Goal: Task Accomplishment & Management: Use online tool/utility

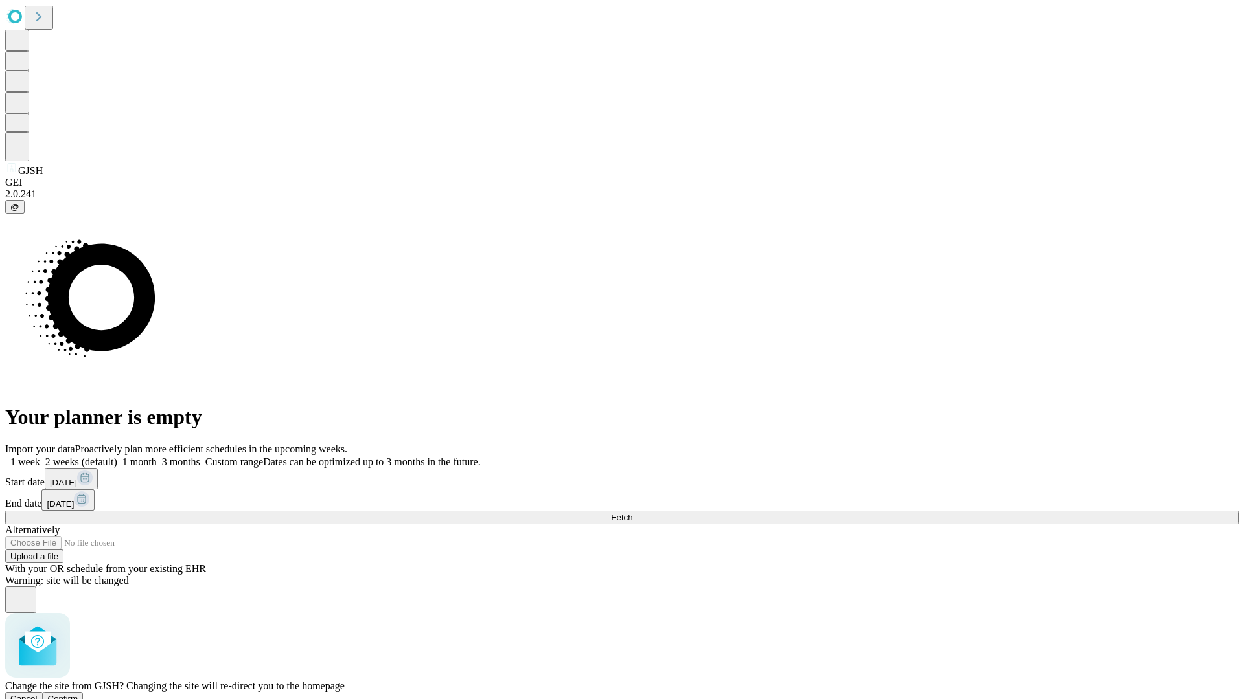
click at [78, 694] on span "Confirm" at bounding box center [63, 699] width 30 height 10
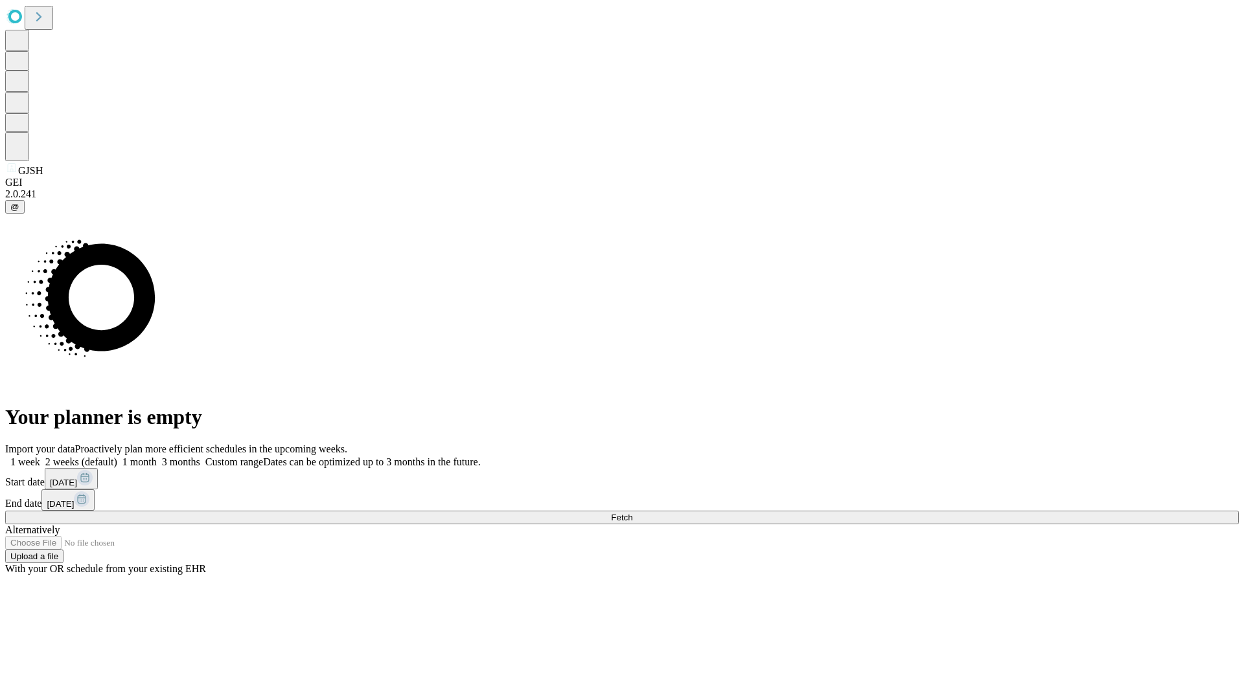
click at [40, 457] on label "1 week" at bounding box center [22, 462] width 35 height 11
click at [632, 513] on span "Fetch" at bounding box center [621, 518] width 21 height 10
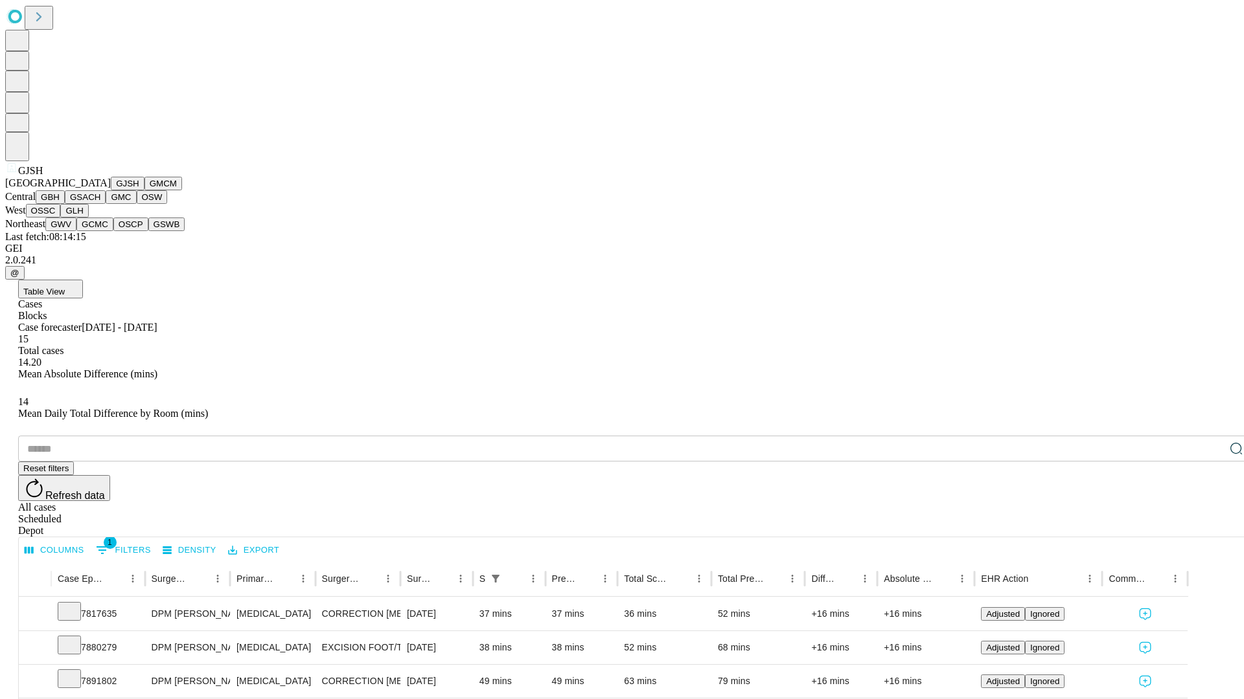
click at [144, 190] on button "GMCM" at bounding box center [163, 184] width 38 height 14
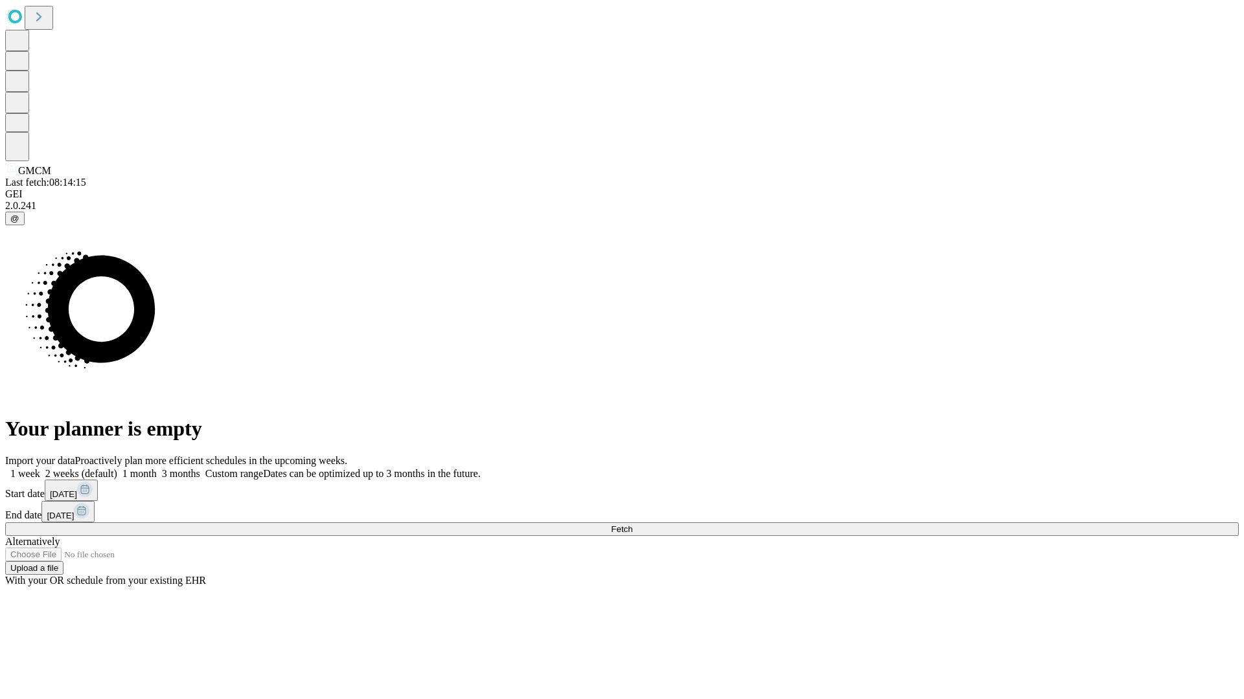
click at [632, 525] on span "Fetch" at bounding box center [621, 530] width 21 height 10
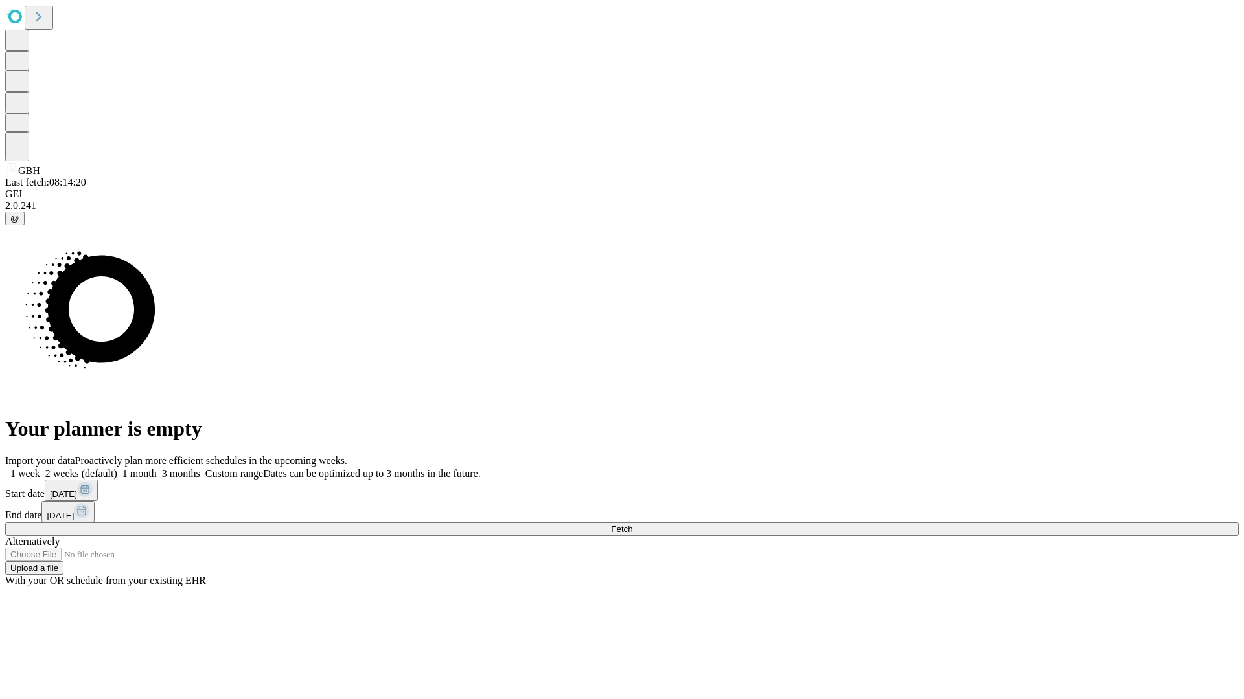
click at [40, 468] on label "1 week" at bounding box center [22, 473] width 35 height 11
click at [632, 525] on span "Fetch" at bounding box center [621, 530] width 21 height 10
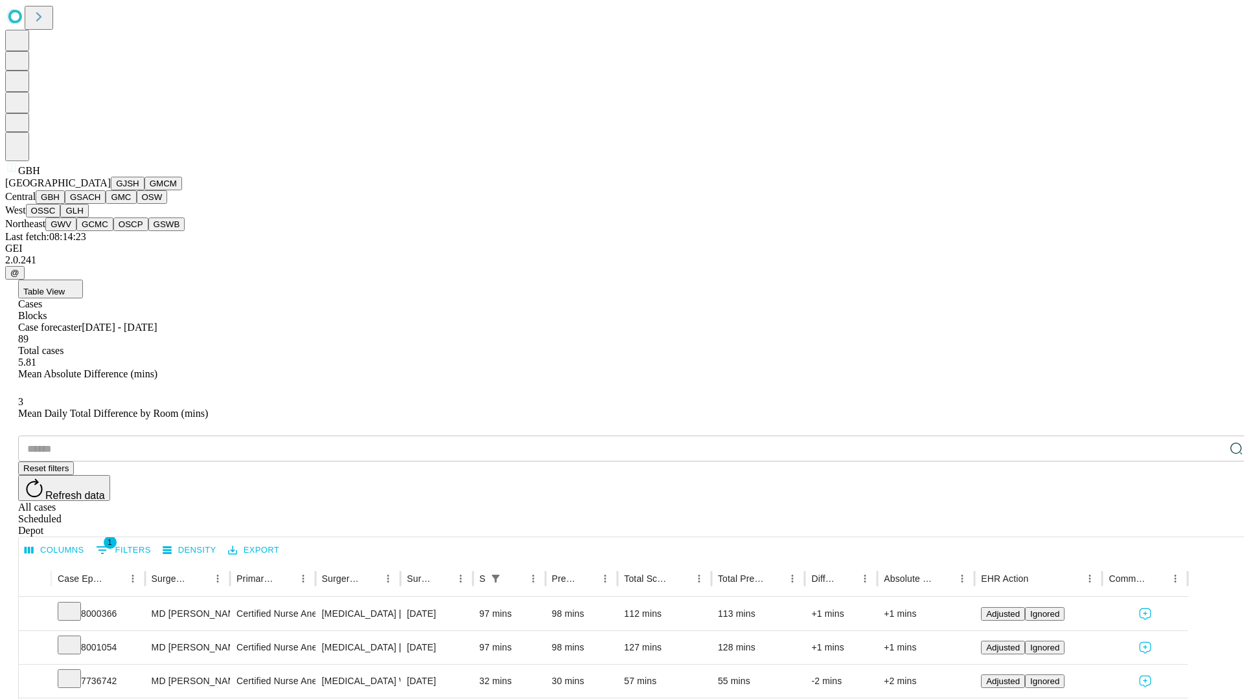
click at [100, 204] on button "GSACH" at bounding box center [85, 197] width 41 height 14
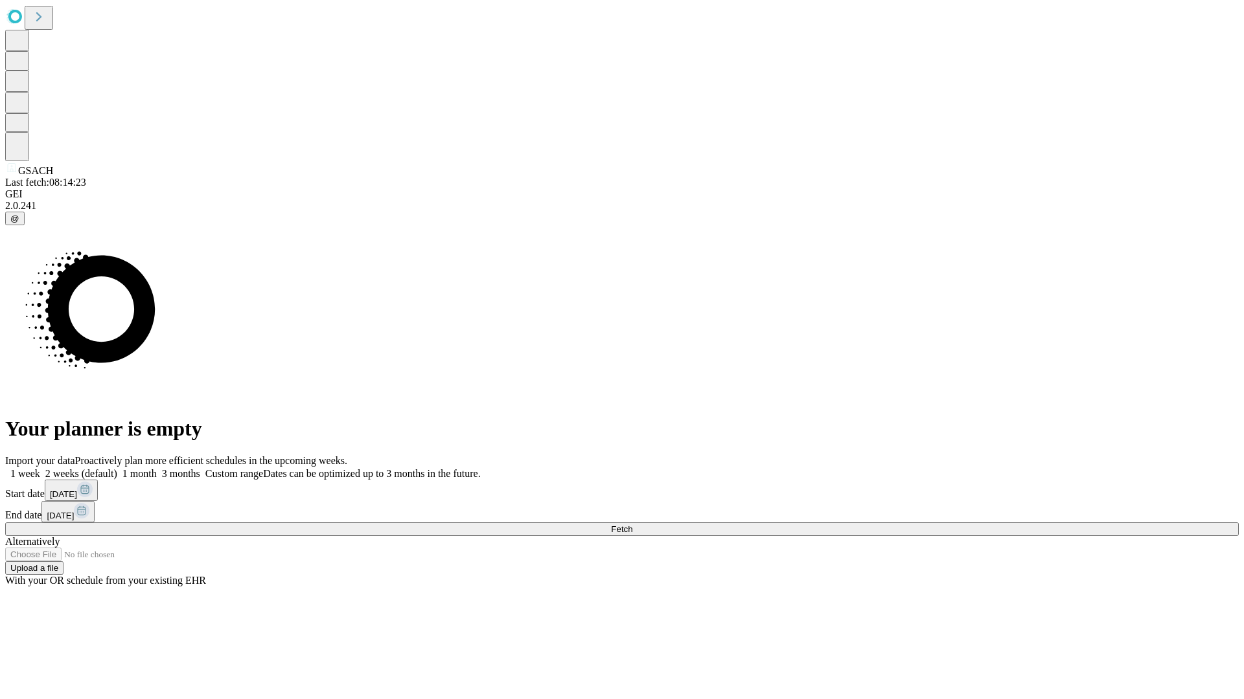
click at [40, 468] on label "1 week" at bounding box center [22, 473] width 35 height 11
click at [632, 525] on span "Fetch" at bounding box center [621, 530] width 21 height 10
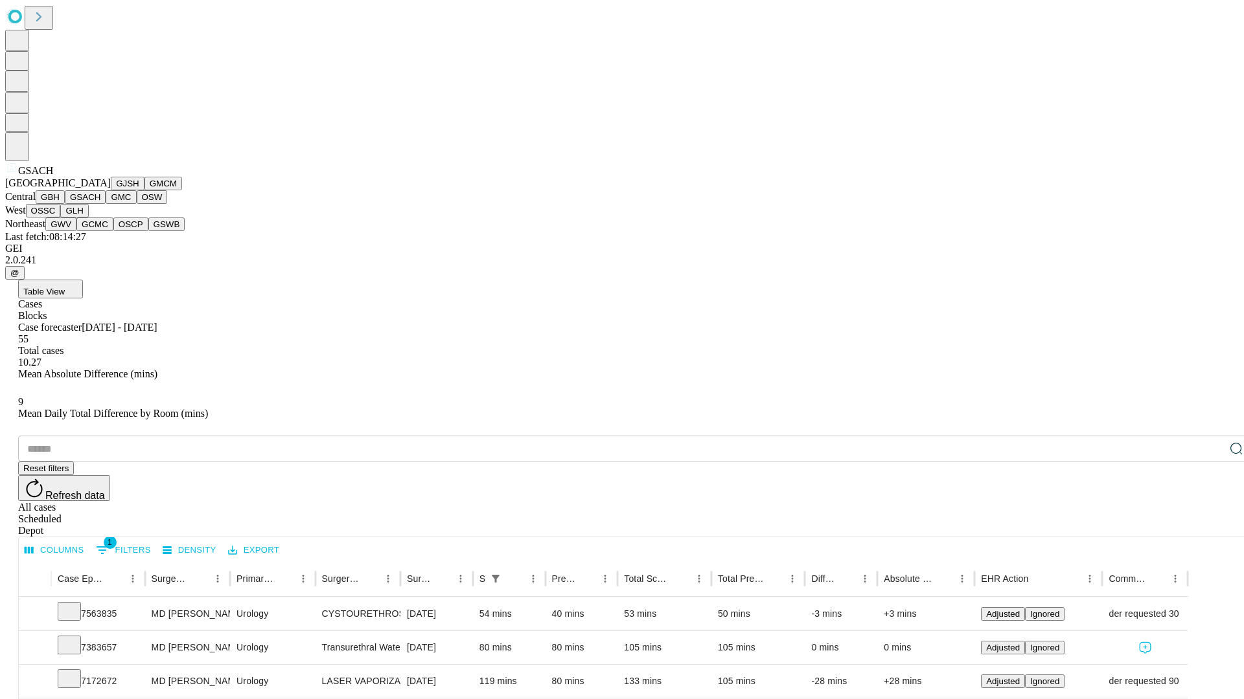
click at [106, 204] on button "GMC" at bounding box center [121, 197] width 30 height 14
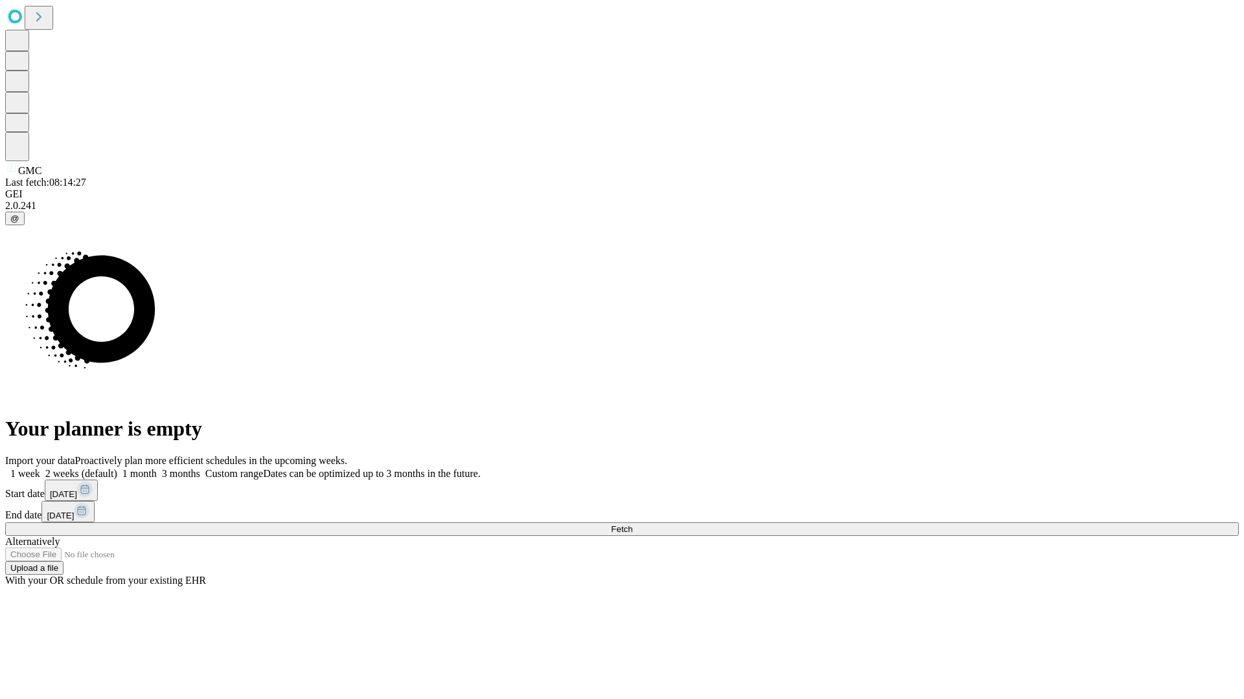
click at [40, 468] on label "1 week" at bounding box center [22, 473] width 35 height 11
click at [632, 525] on span "Fetch" at bounding box center [621, 530] width 21 height 10
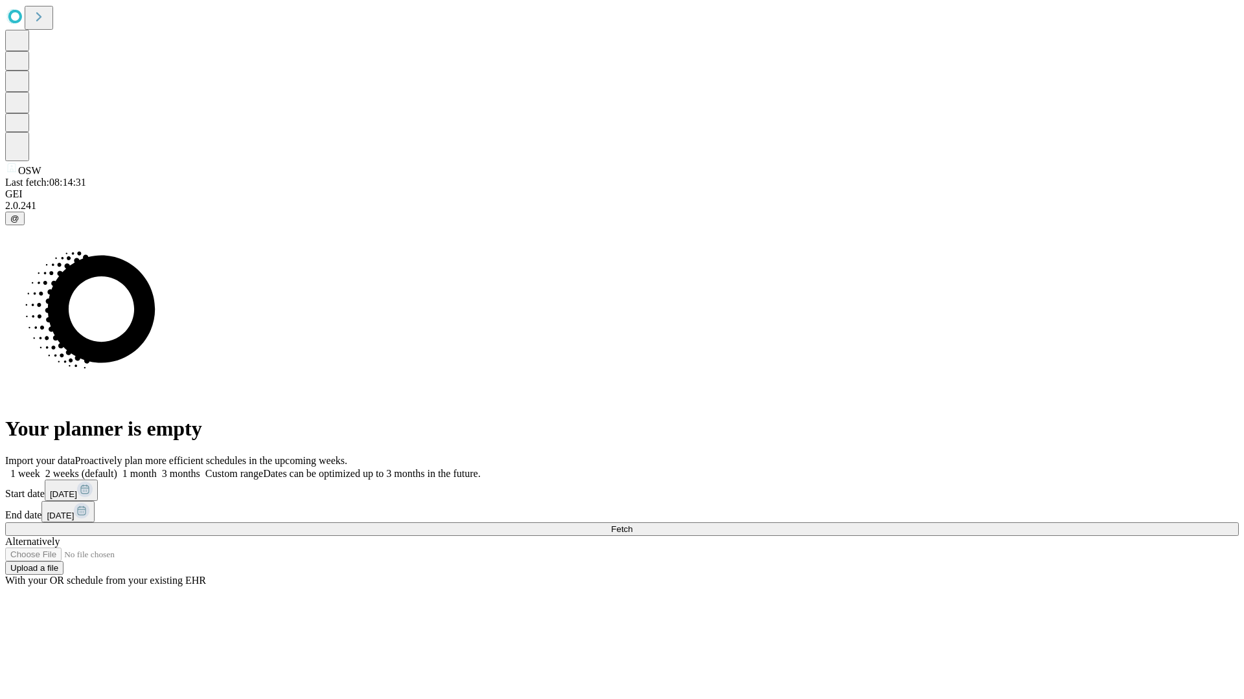
click at [40, 468] on label "1 week" at bounding box center [22, 473] width 35 height 11
click at [632, 525] on span "Fetch" at bounding box center [621, 530] width 21 height 10
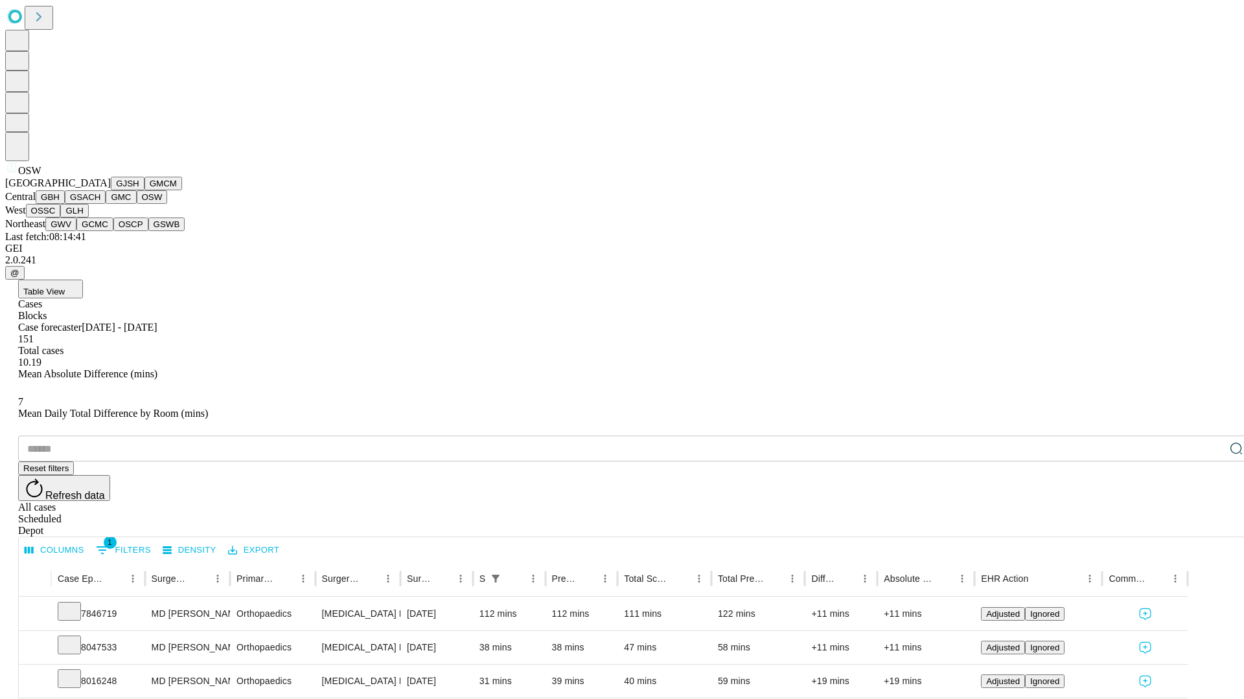
click at [61, 218] on button "OSSC" at bounding box center [43, 211] width 35 height 14
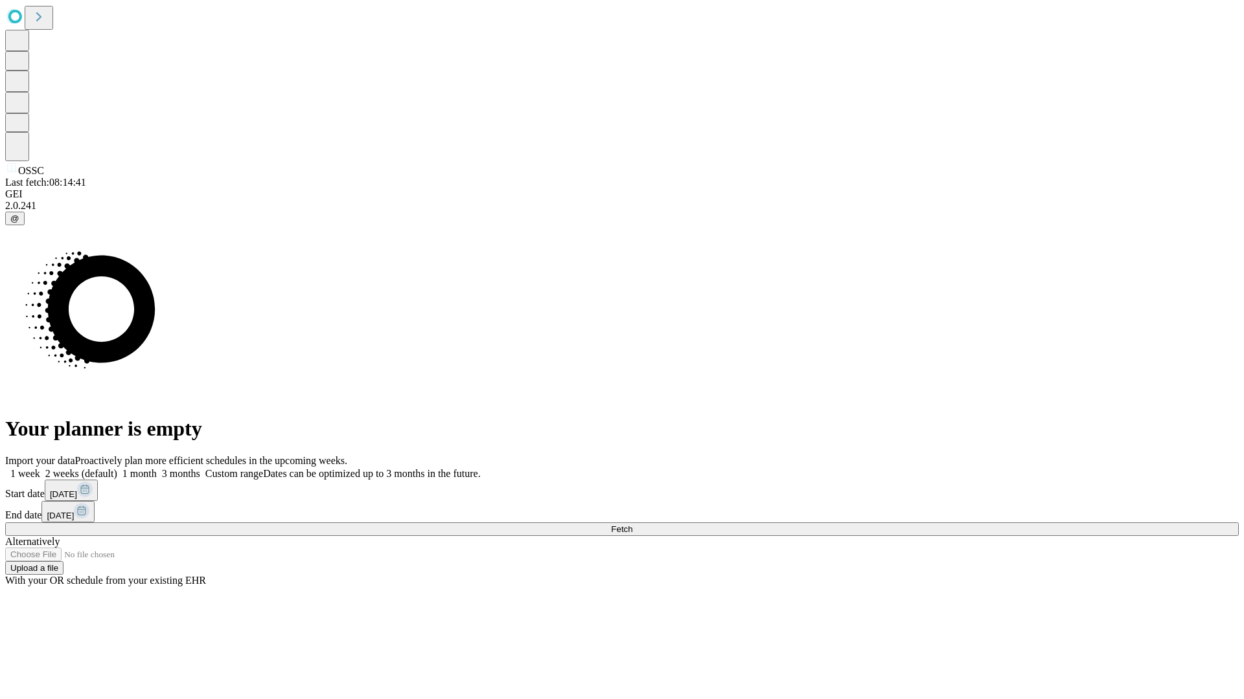
click at [40, 468] on label "1 week" at bounding box center [22, 473] width 35 height 11
click at [632, 525] on span "Fetch" at bounding box center [621, 530] width 21 height 10
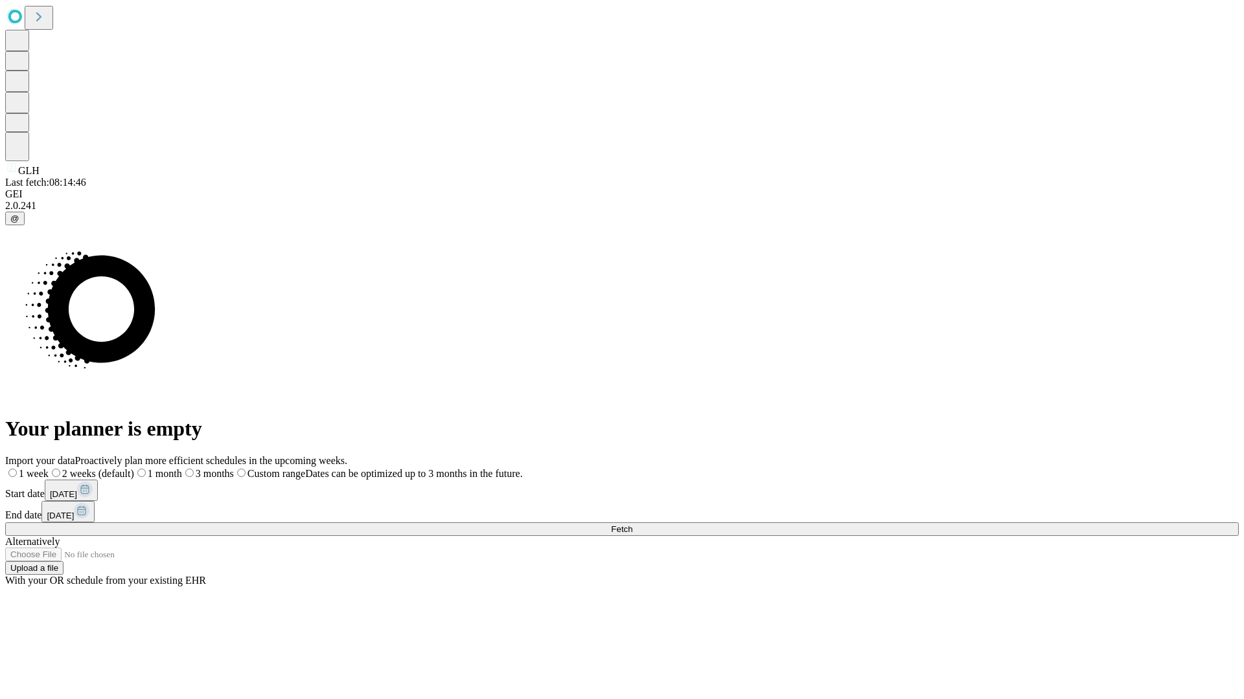
click at [49, 468] on label "1 week" at bounding box center [26, 473] width 43 height 11
click at [632, 525] on span "Fetch" at bounding box center [621, 530] width 21 height 10
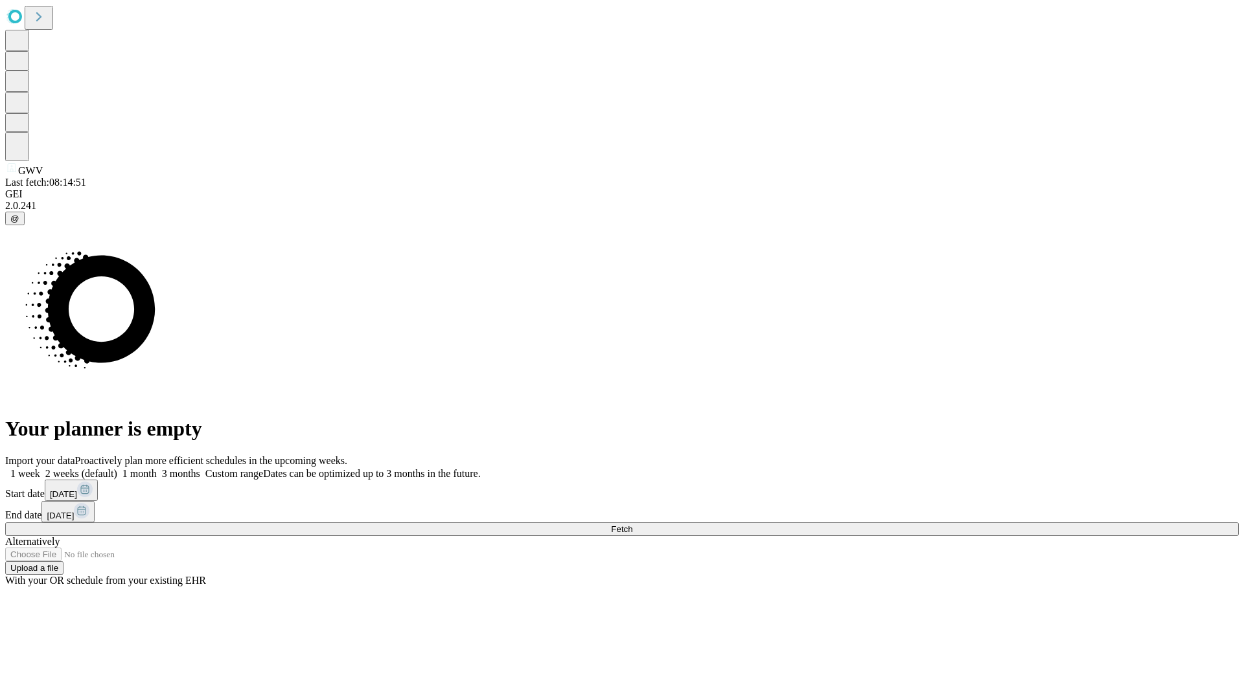
click at [40, 468] on label "1 week" at bounding box center [22, 473] width 35 height 11
click at [632, 525] on span "Fetch" at bounding box center [621, 530] width 21 height 10
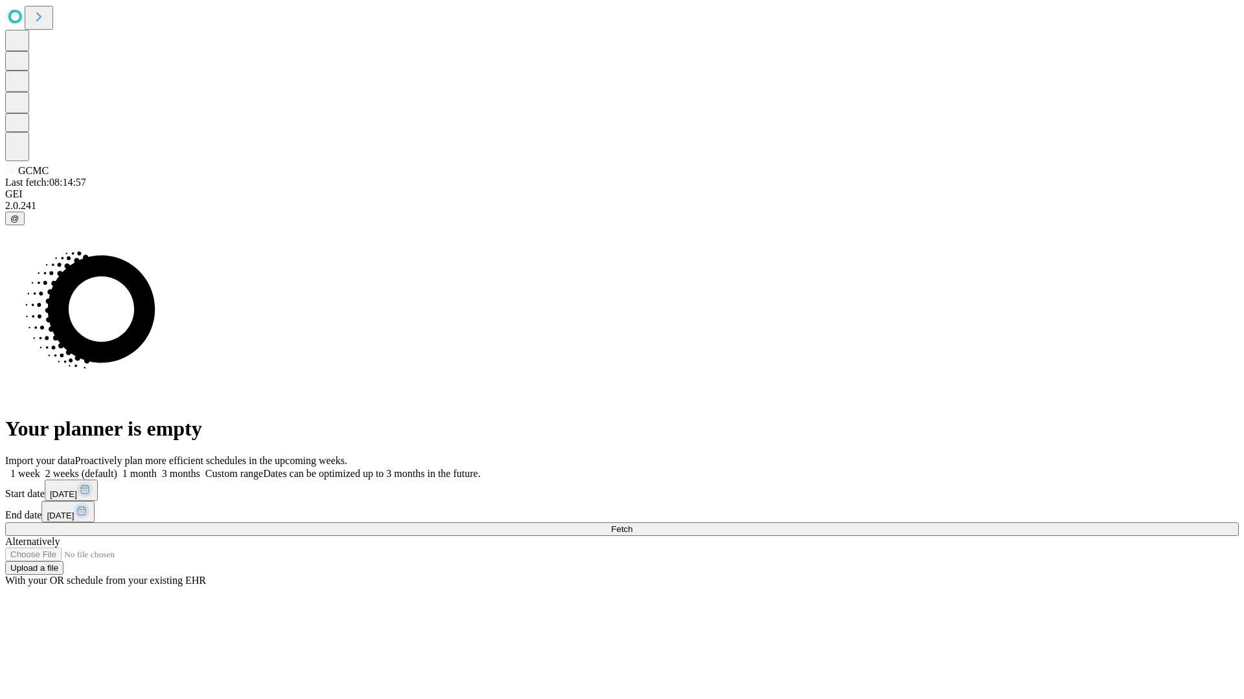
click at [40, 468] on label "1 week" at bounding box center [22, 473] width 35 height 11
click at [632, 525] on span "Fetch" at bounding box center [621, 530] width 21 height 10
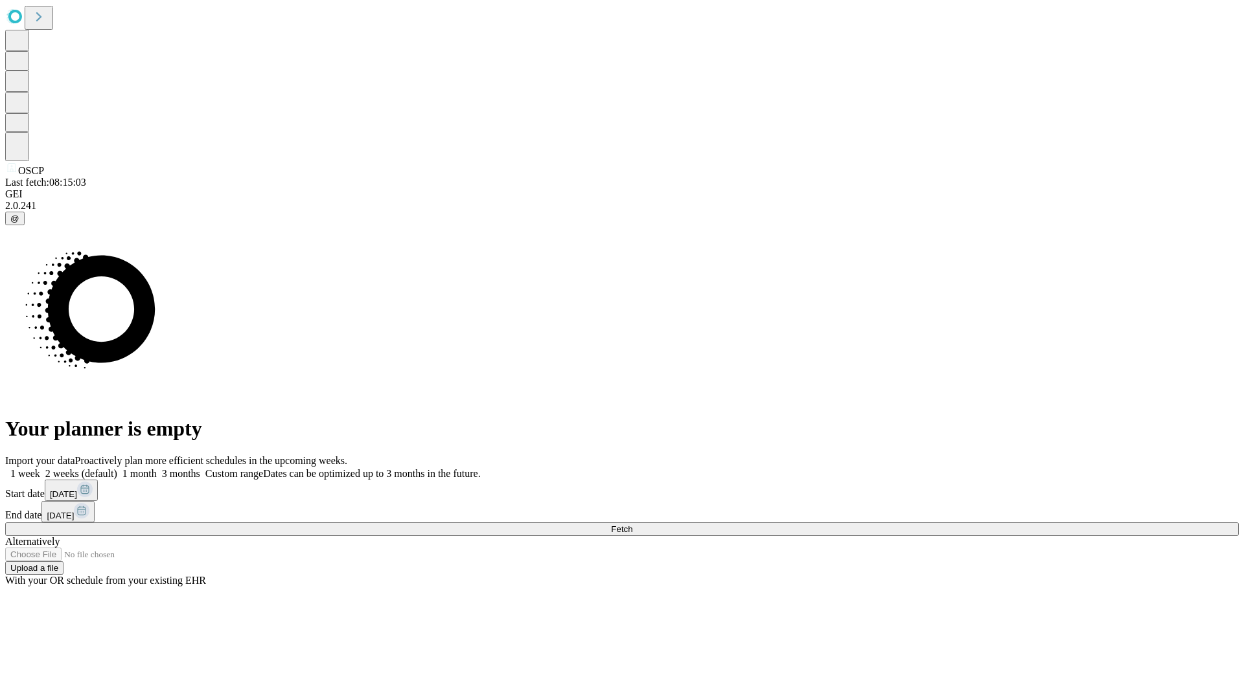
click at [40, 468] on label "1 week" at bounding box center [22, 473] width 35 height 11
click at [632, 525] on span "Fetch" at bounding box center [621, 530] width 21 height 10
